Goal: Transaction & Acquisition: Subscribe to service/newsletter

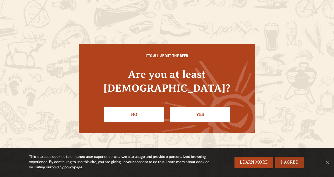
click at [295, 161] on link "I Agree" at bounding box center [289, 163] width 29 height 12
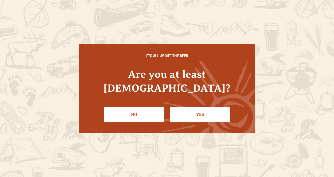
drag, startPoint x: 196, startPoint y: 110, endPoint x: 201, endPoint y: 111, distance: 4.9
click at [196, 110] on link "Yes" at bounding box center [200, 114] width 60 height 15
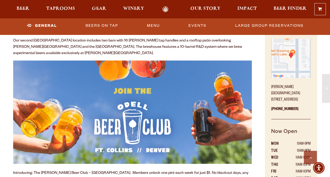
scroll to position [236, 0]
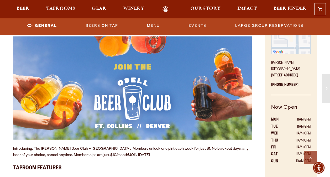
click at [120, 90] on img at bounding box center [132, 87] width 239 height 103
click at [129, 153] on link "JOIN [DATE]" at bounding box center [139, 155] width 21 height 4
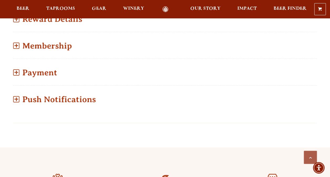
scroll to position [341, 0]
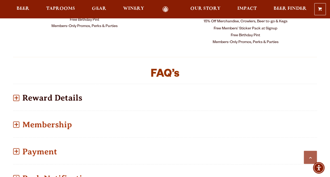
click at [18, 95] on span at bounding box center [16, 98] width 6 height 6
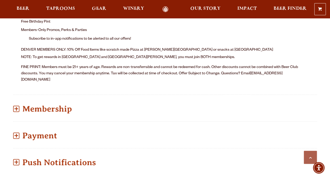
scroll to position [499, 0]
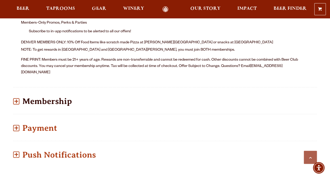
click at [18, 92] on p "Membership" at bounding box center [165, 101] width 304 height 19
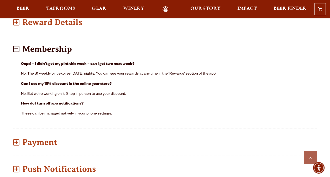
scroll to position [429, 0]
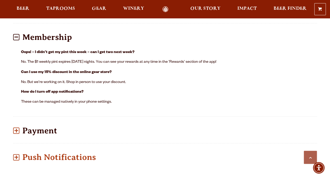
click at [17, 129] on span at bounding box center [16, 131] width 1 height 4
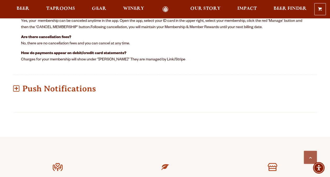
scroll to position [481, 0]
